Goal: Find specific page/section: Find specific page/section

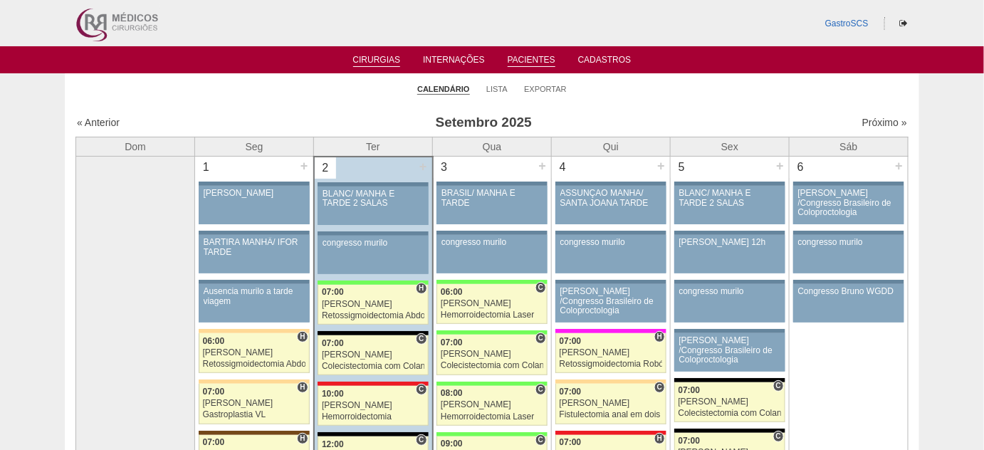
click at [530, 62] on link "Pacientes" at bounding box center [532, 61] width 48 height 12
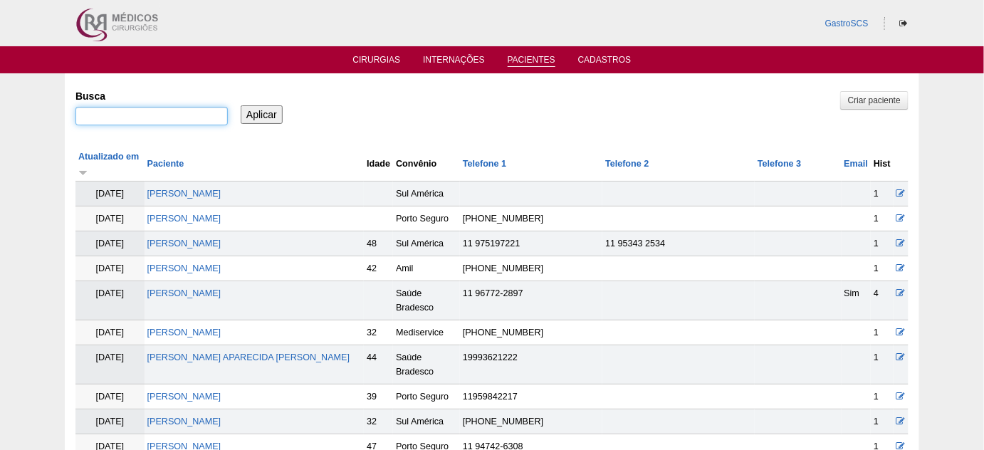
drag, startPoint x: 0, startPoint y: 0, endPoint x: 126, endPoint y: 115, distance: 170.9
click at [126, 115] on input "Busca" at bounding box center [151, 116] width 152 height 19
type input "[PERSON_NAME]"
click at [241, 105] on input "Aplicar" at bounding box center [262, 114] width 42 height 19
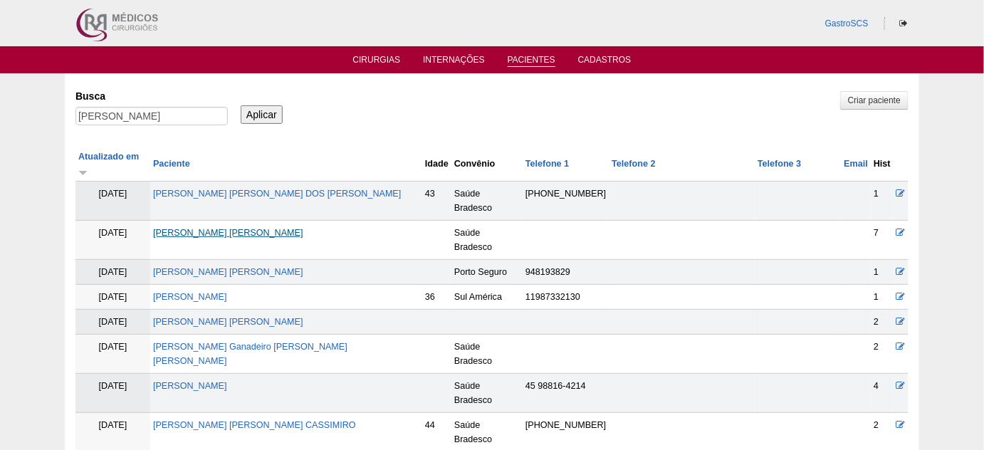
click at [259, 228] on link "[PERSON_NAME] [PERSON_NAME]" at bounding box center [228, 233] width 150 height 10
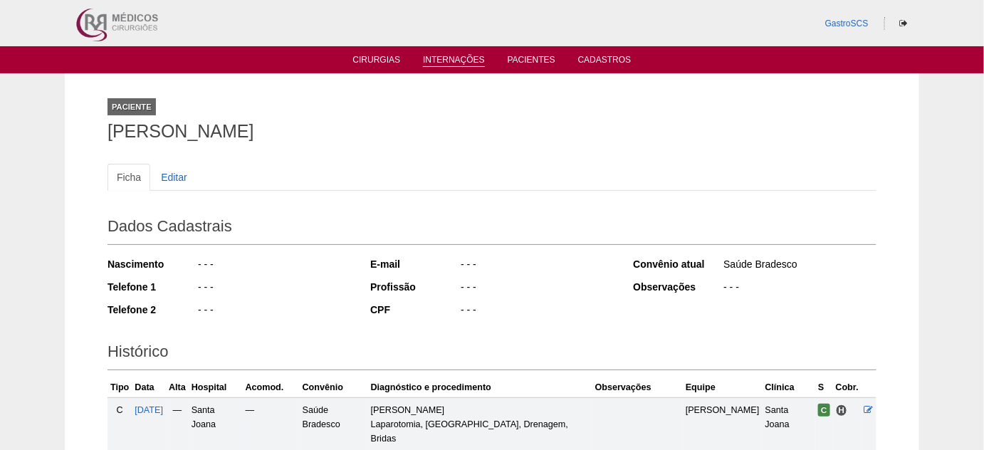
click at [454, 58] on link "Internações" at bounding box center [454, 61] width 62 height 12
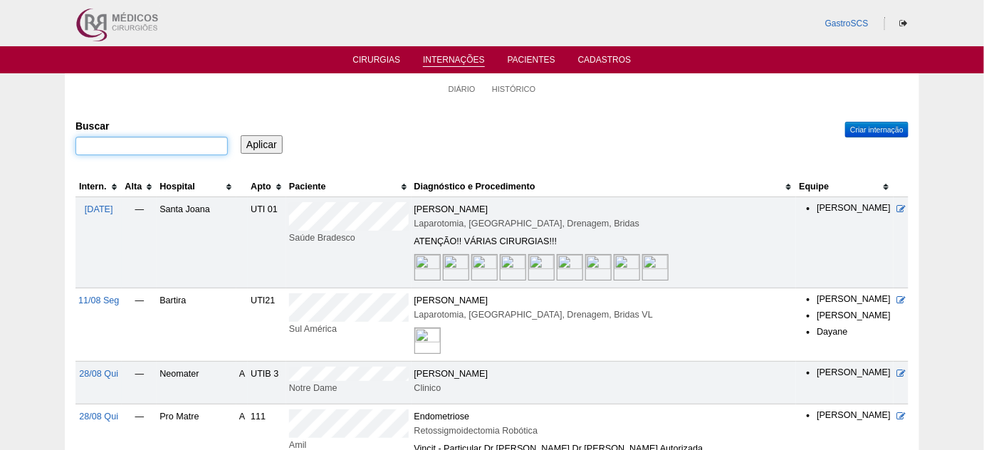
click at [172, 144] on input "Buscar" at bounding box center [151, 146] width 152 height 19
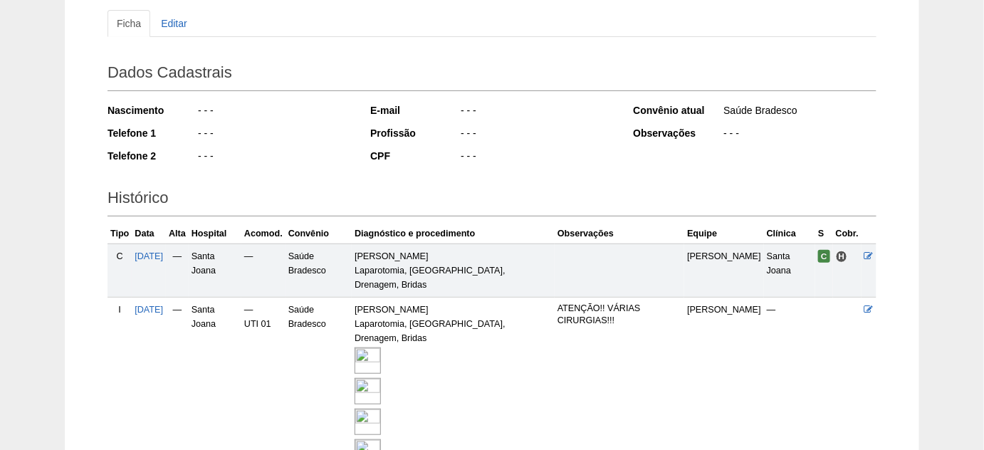
scroll to position [194, 0]
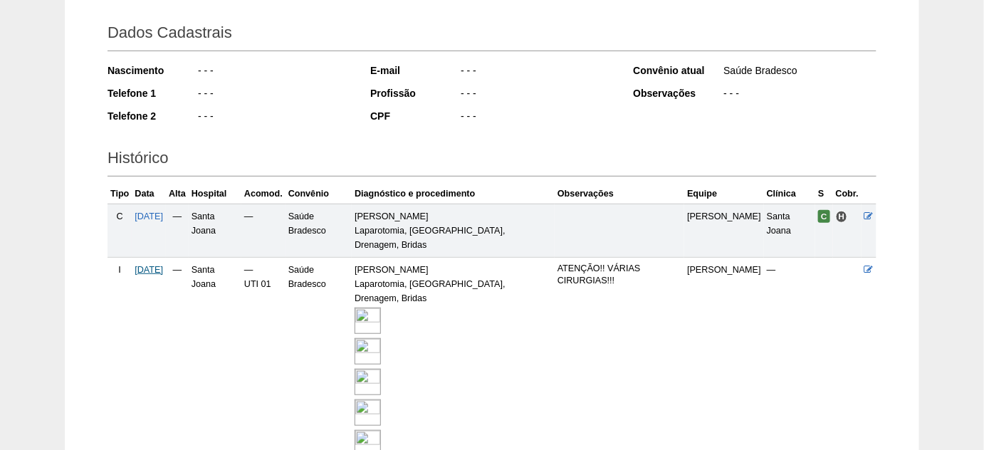
click at [163, 265] on span "[DATE]" at bounding box center [149, 270] width 28 height 10
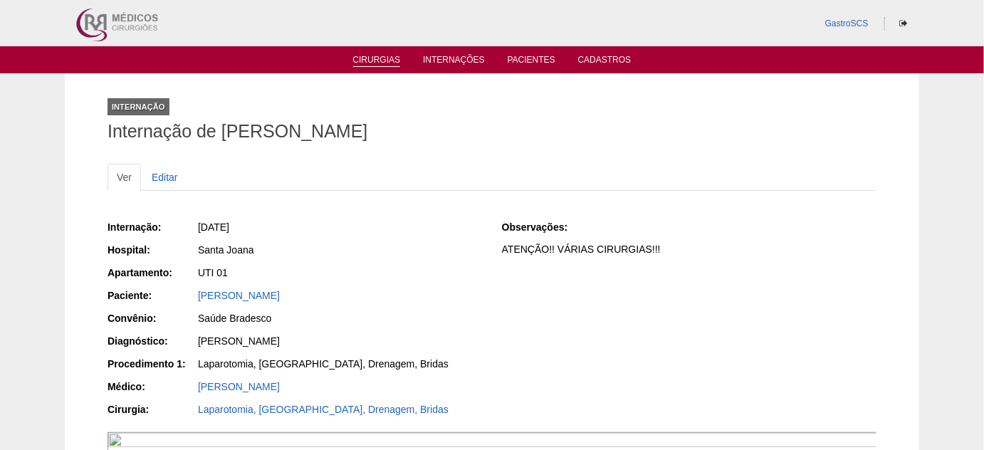
click at [375, 66] on link "Cirurgias" at bounding box center [377, 61] width 48 height 12
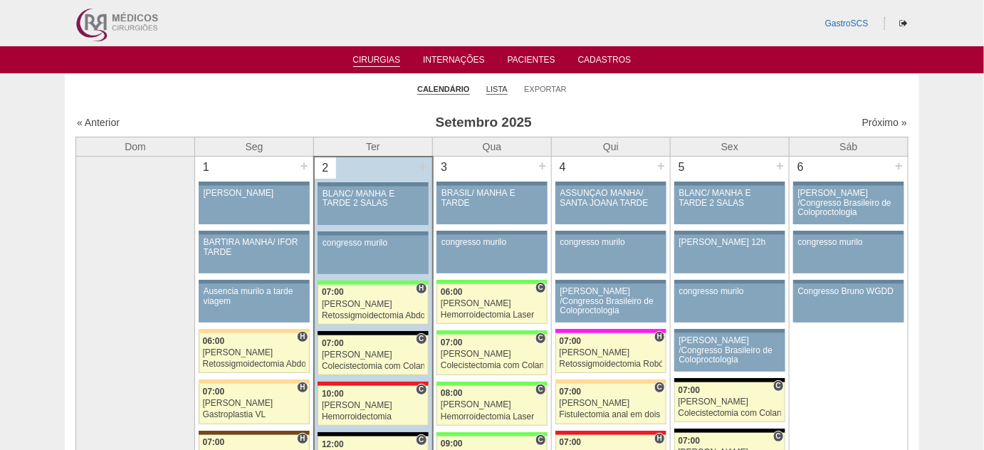
click at [497, 85] on link "Lista" at bounding box center [496, 89] width 21 height 11
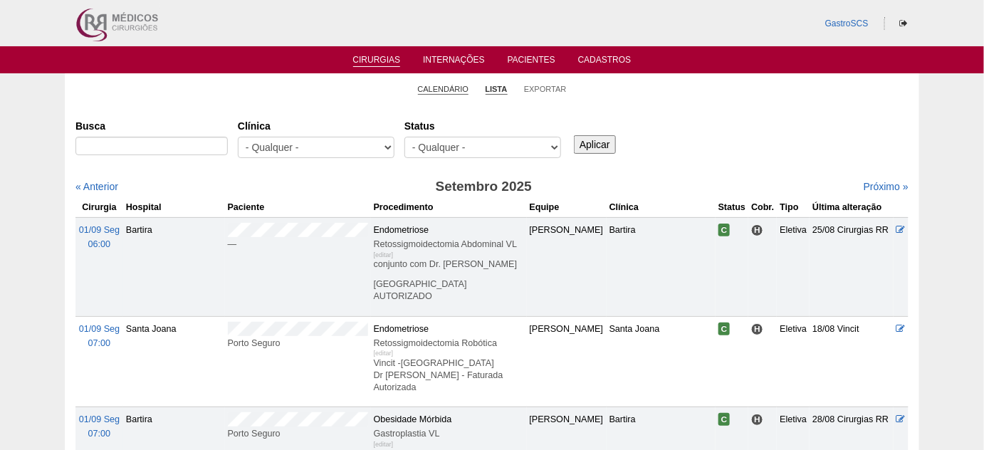
click at [429, 88] on link "Calendário" at bounding box center [443, 89] width 51 height 11
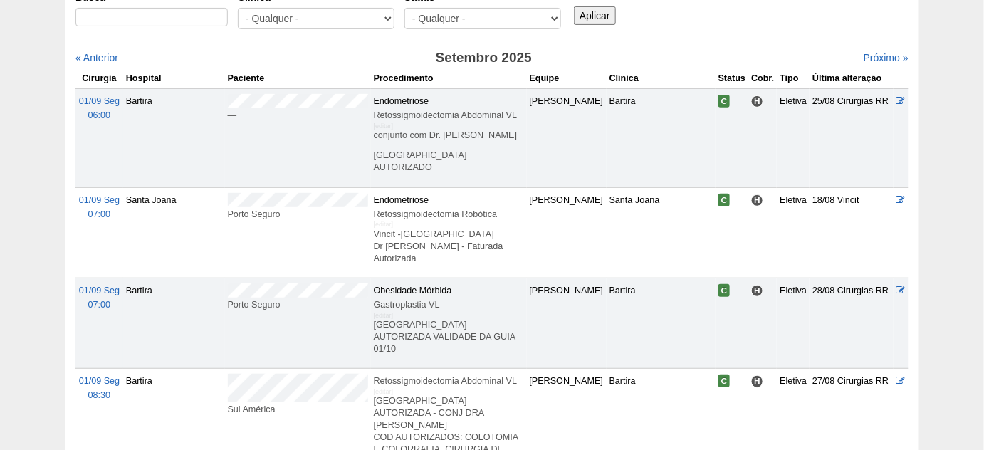
scroll to position [212, 0]
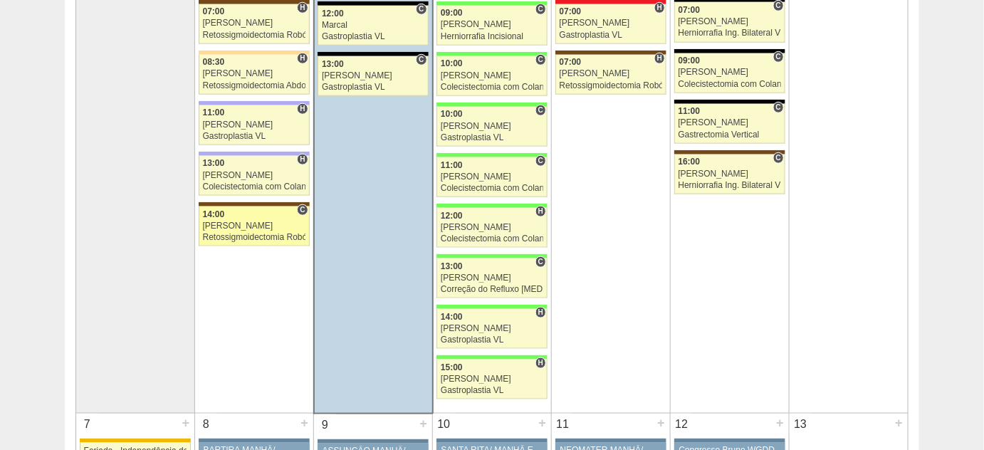
scroll to position [453, 0]
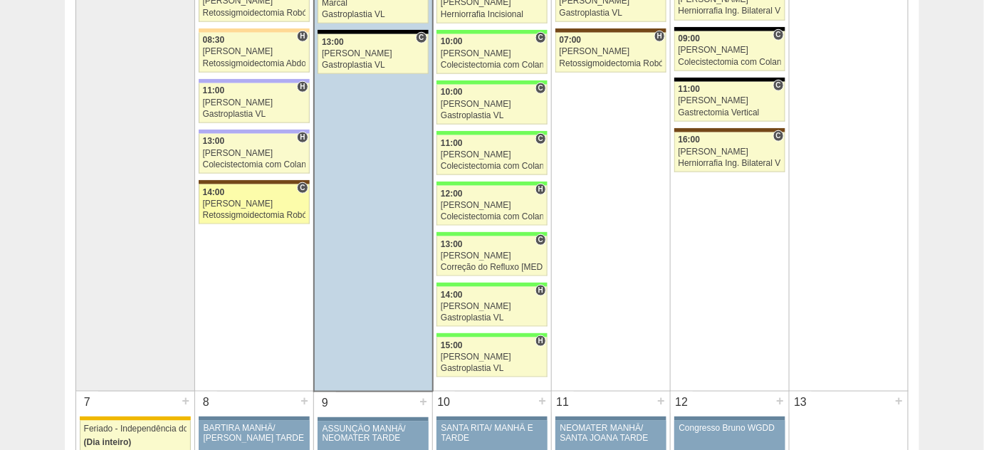
click at [237, 199] on div "Renato Barretto" at bounding box center [254, 203] width 103 height 9
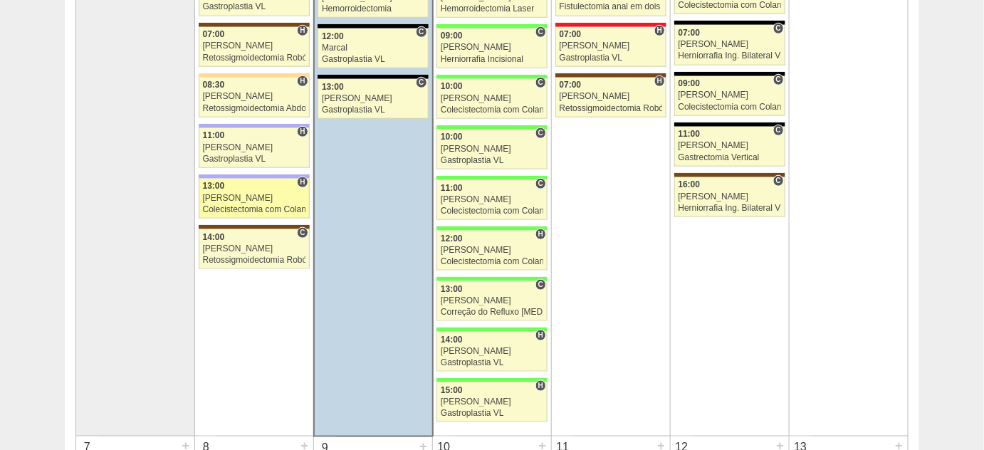
scroll to position [388, 0]
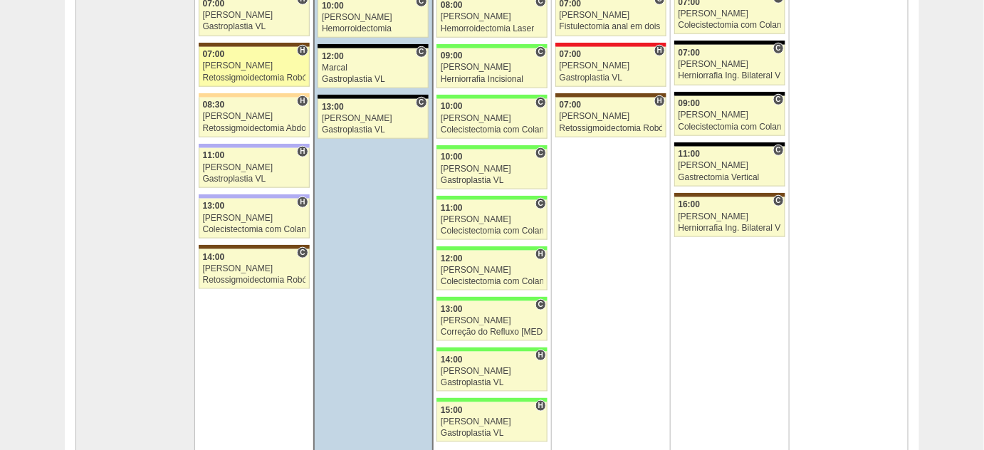
click at [224, 74] on div "Retossigmoidectomia Robótica" at bounding box center [254, 77] width 103 height 9
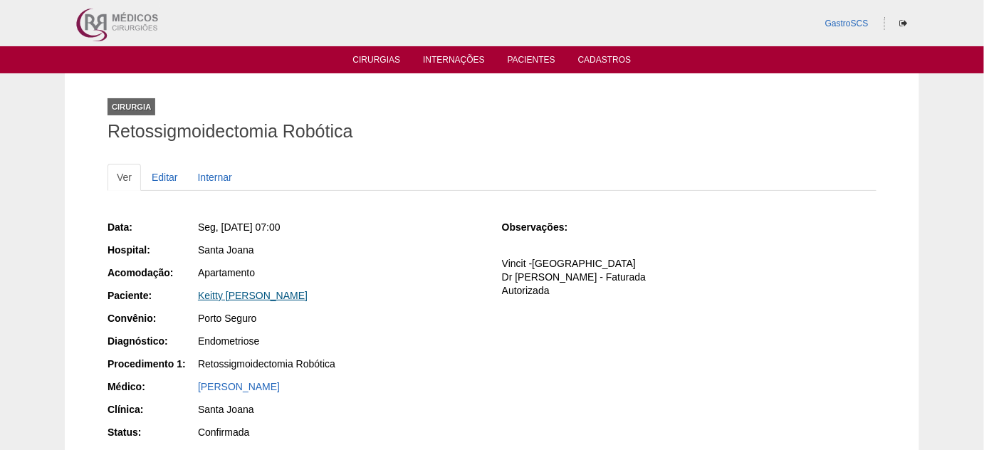
click at [263, 294] on link "Keitty [PERSON_NAME]" at bounding box center [253, 295] width 110 height 11
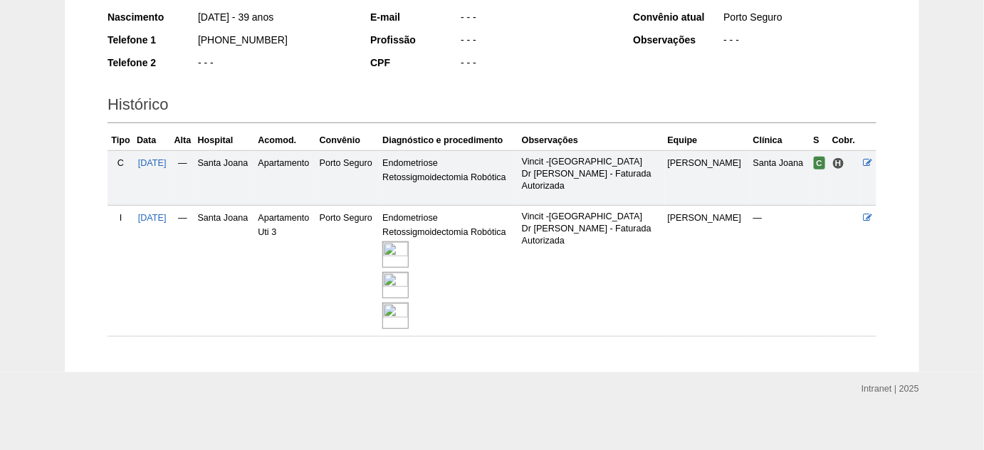
scroll to position [252, 0]
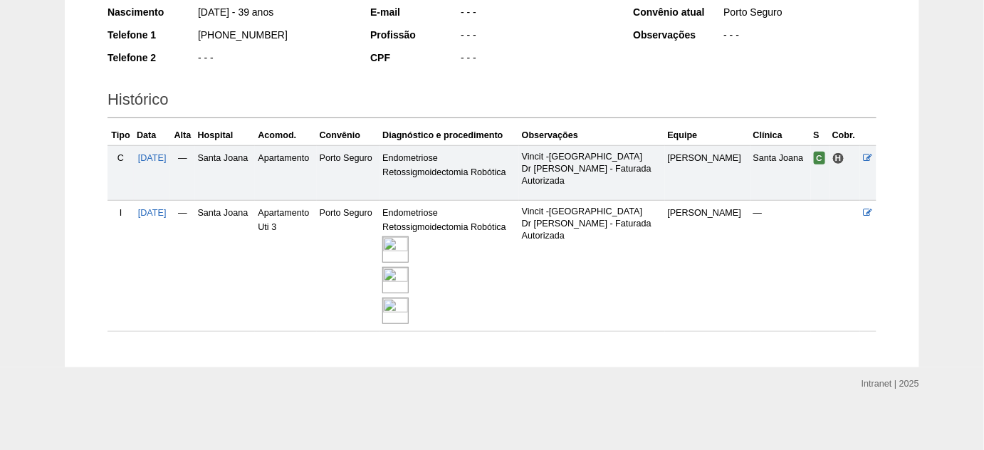
click at [409, 250] on img at bounding box center [395, 249] width 26 height 26
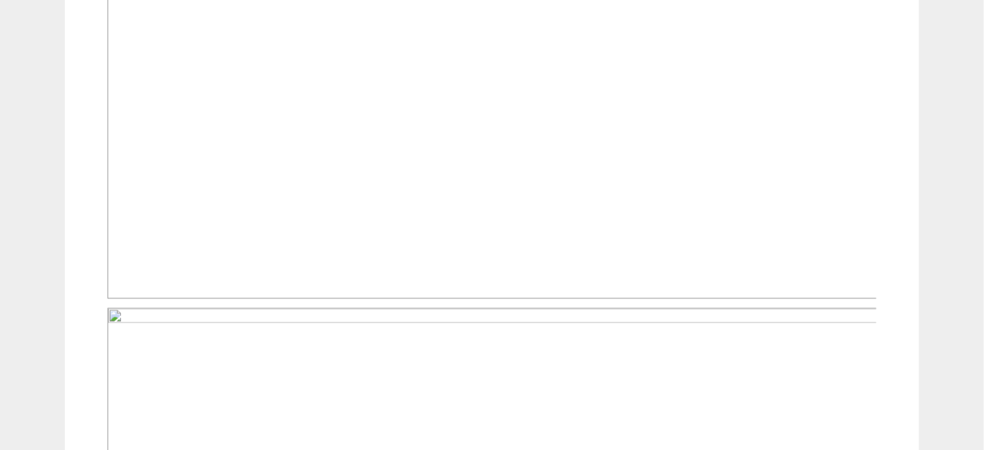
scroll to position [712, 0]
click at [397, 195] on img at bounding box center [493, 32] width 771 height 578
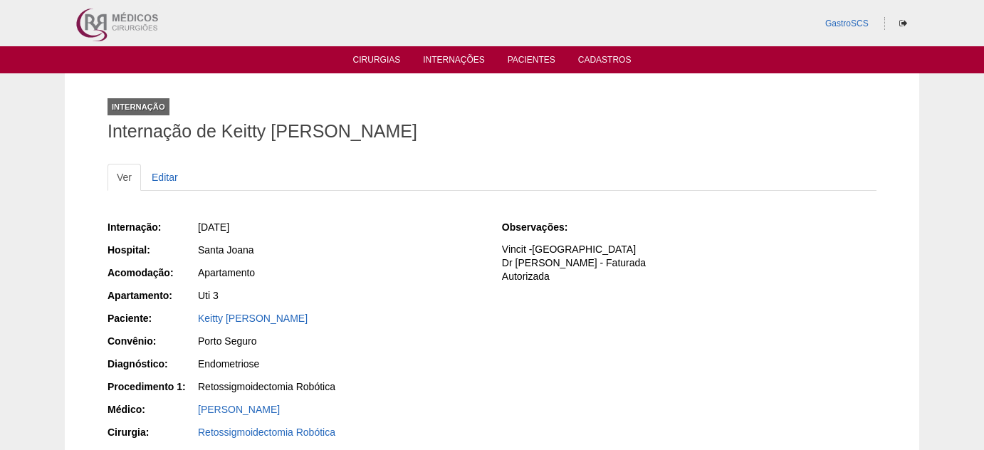
scroll to position [712, 0]
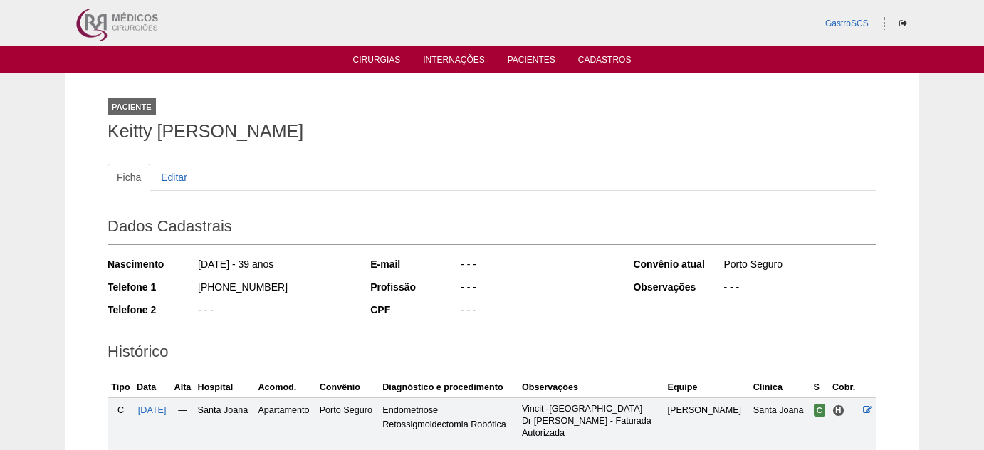
scroll to position [252, 0]
